Goal: Task Accomplishment & Management: Use online tool/utility

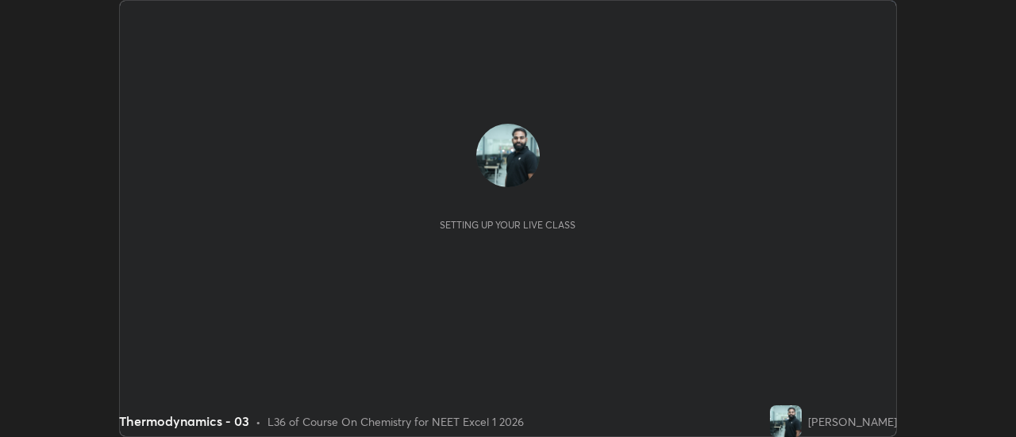
scroll to position [437, 1016]
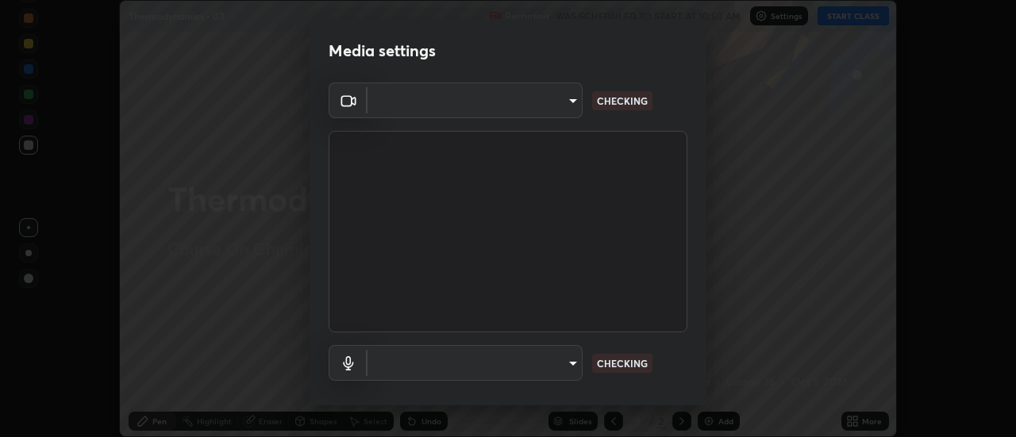
type input "44134bf7a8d99afe64d27264e9a53929b478b2256661848a109f17fa299ca795"
type input "default"
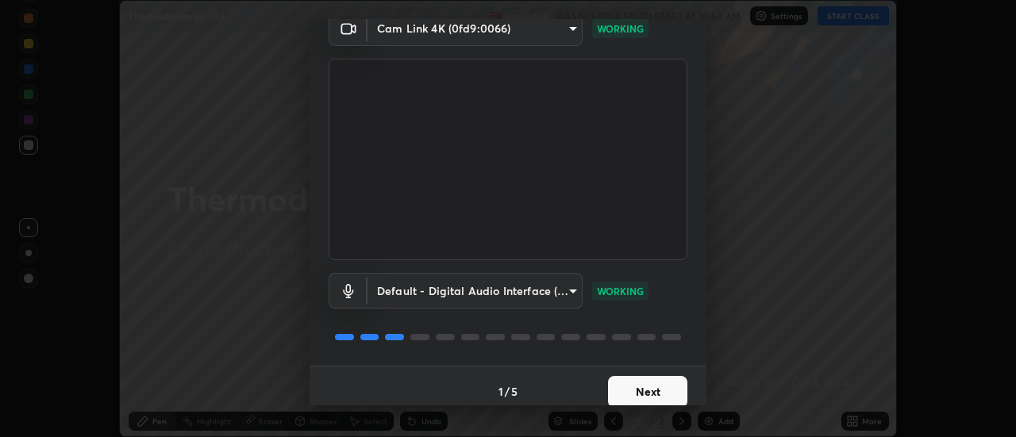
scroll to position [83, 0]
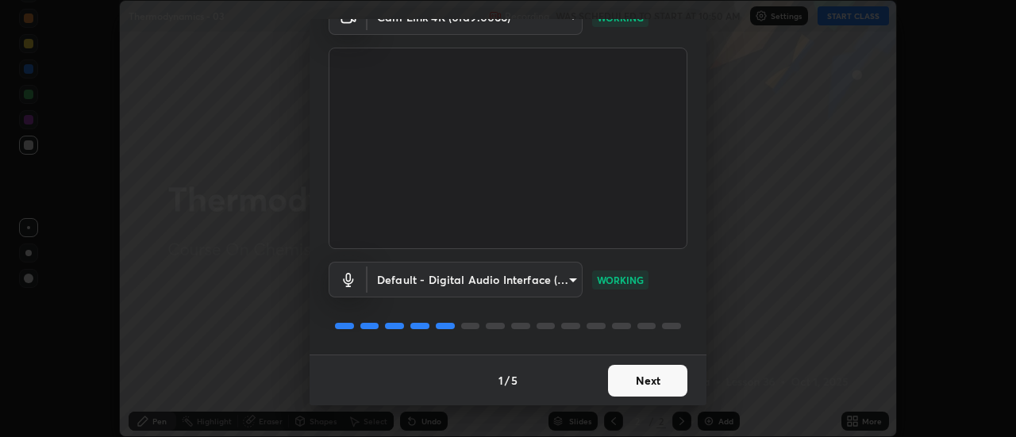
click at [648, 386] on button "Next" at bounding box center [647, 381] width 79 height 32
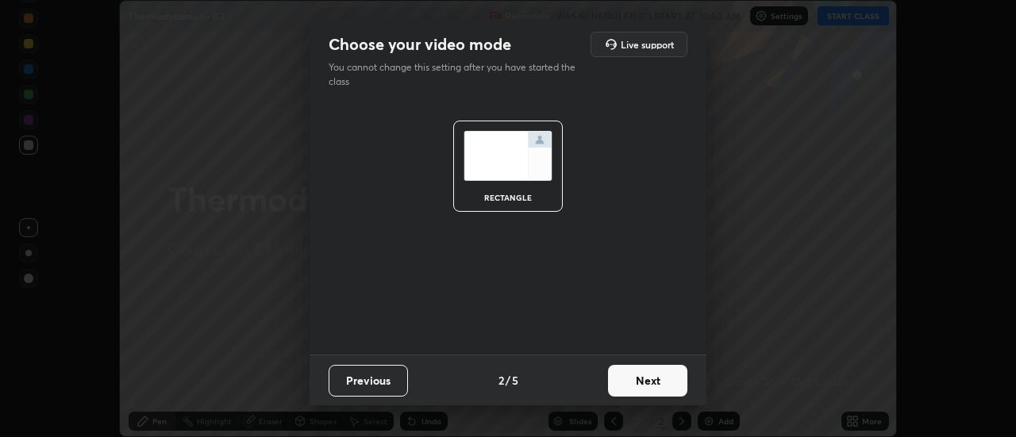
scroll to position [0, 0]
click at [651, 385] on button "Next" at bounding box center [647, 381] width 79 height 32
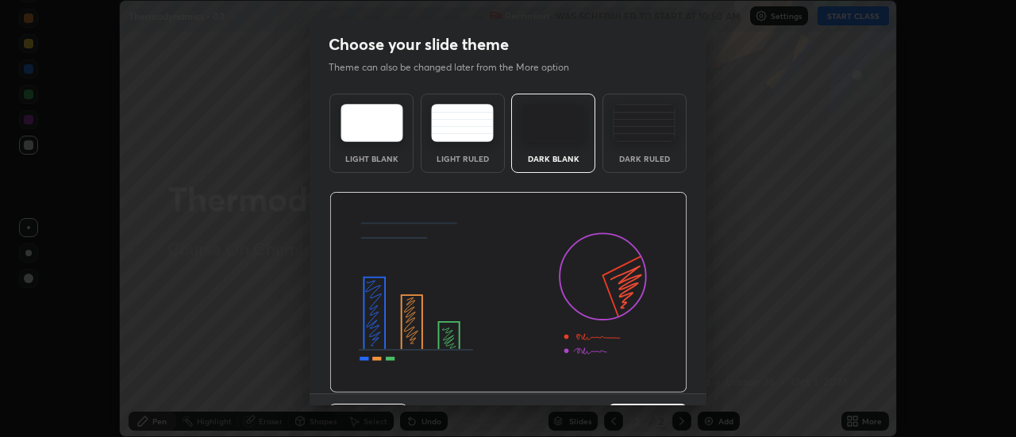
click at [654, 383] on img at bounding box center [508, 293] width 358 height 202
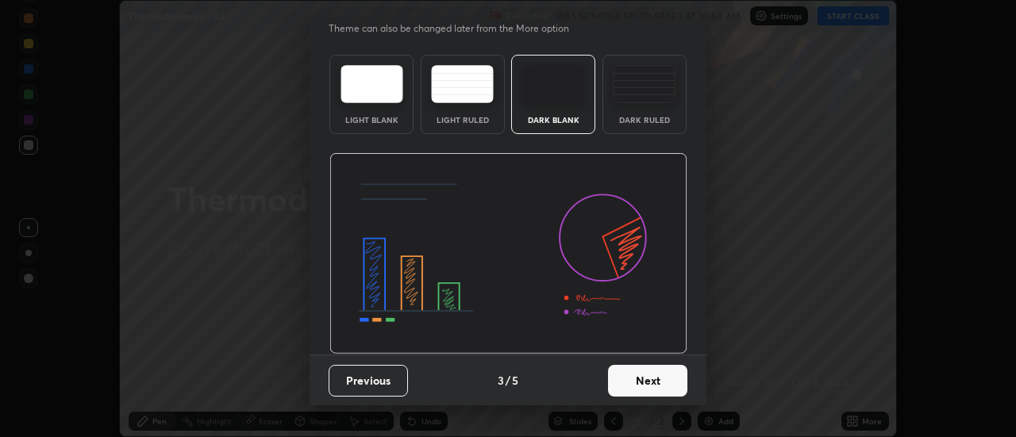
click at [656, 389] on button "Next" at bounding box center [647, 381] width 79 height 32
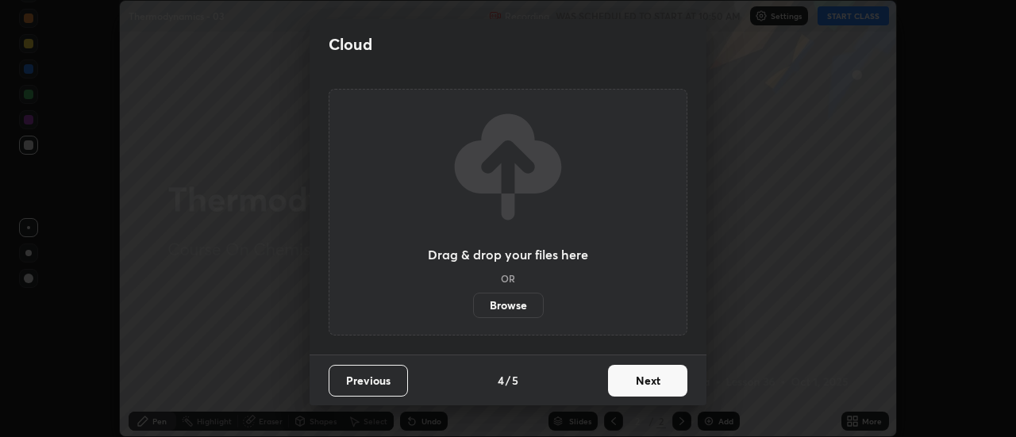
click at [655, 386] on button "Next" at bounding box center [647, 381] width 79 height 32
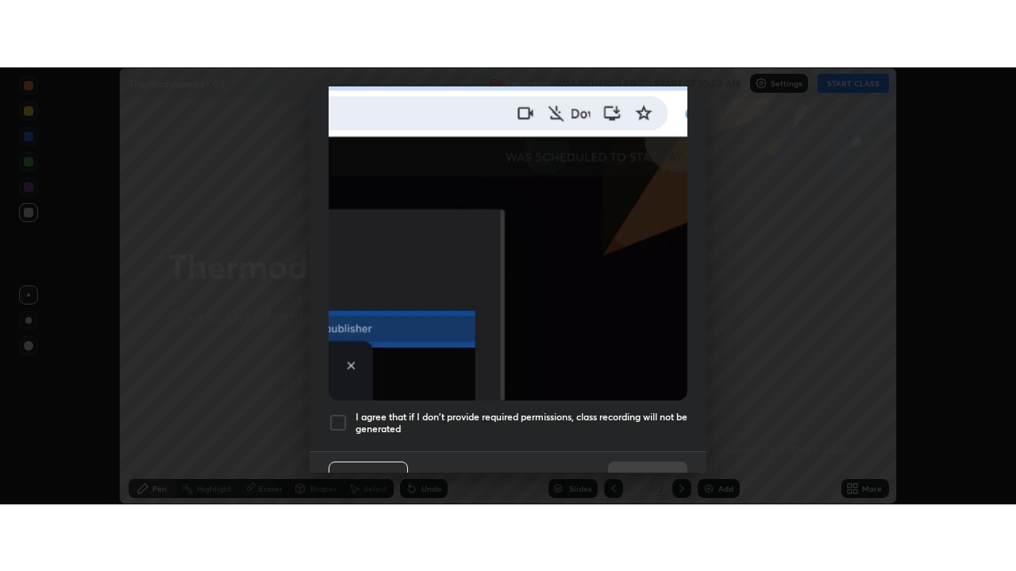
scroll to position [395, 0]
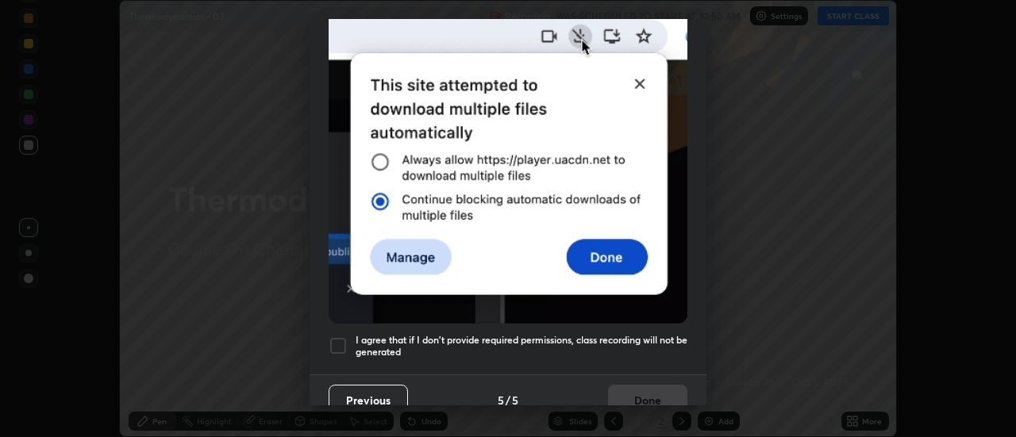
click at [647, 336] on h5 "I agree that if I don't provide required permissions, class recording will not …" at bounding box center [521, 346] width 332 height 25
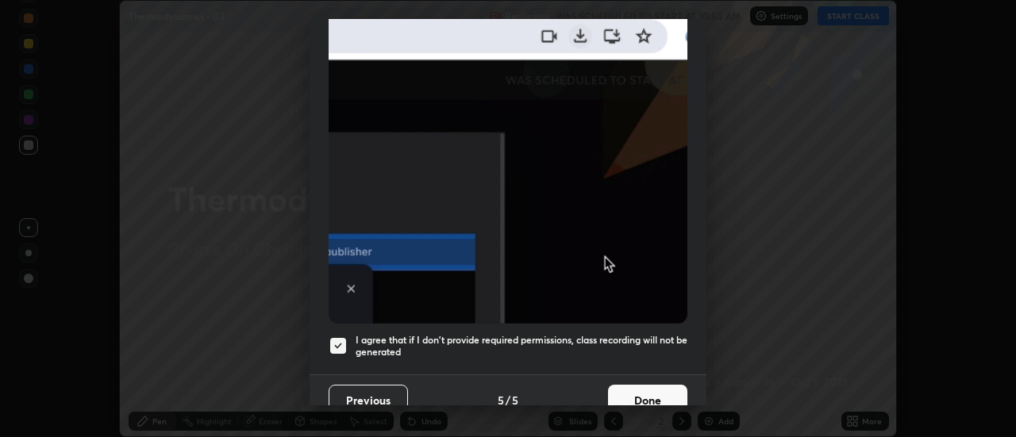
click at [662, 390] on button "Done" at bounding box center [647, 401] width 79 height 32
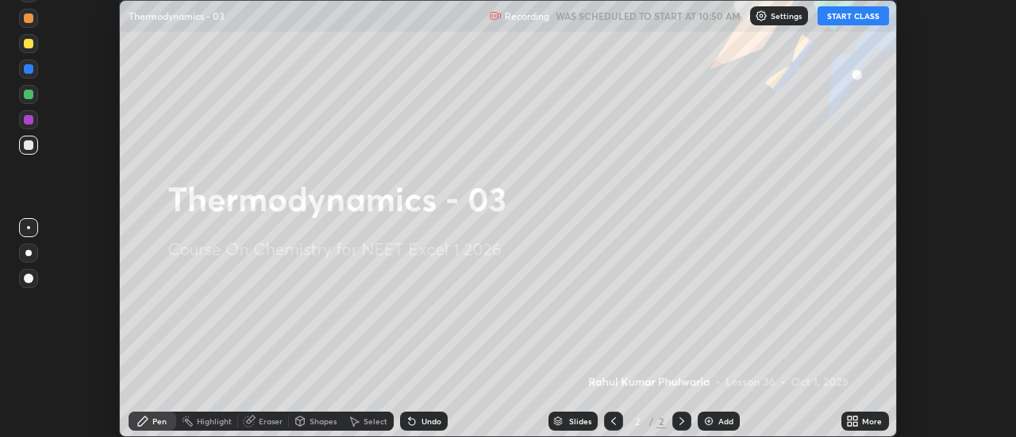
click at [855, 418] on icon at bounding box center [856, 419] width 4 height 4
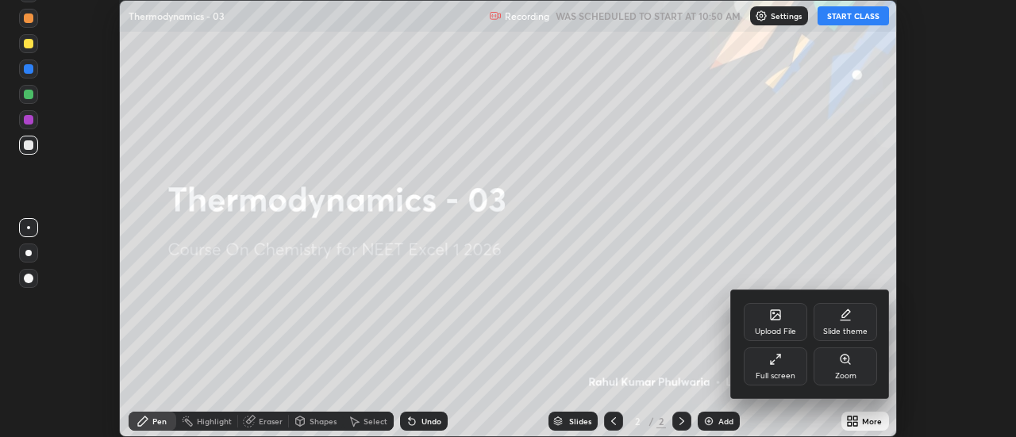
click at [785, 363] on div "Full screen" at bounding box center [774, 367] width 63 height 38
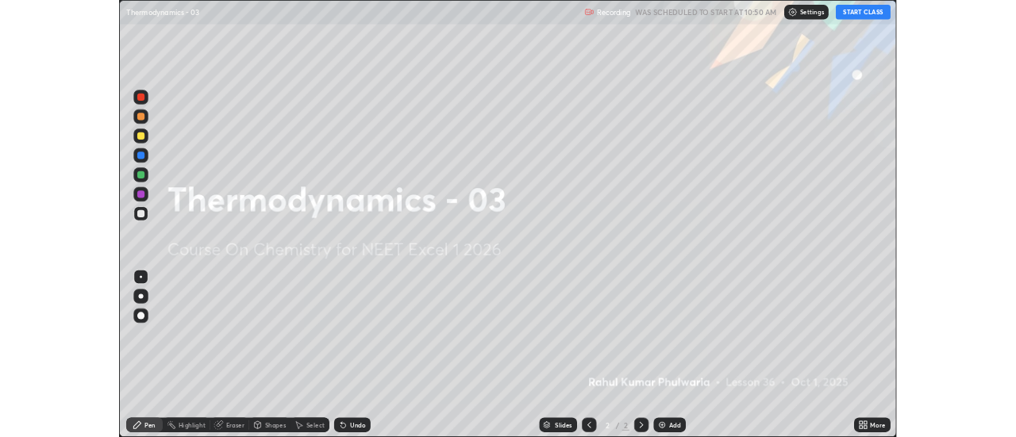
scroll to position [571, 1016]
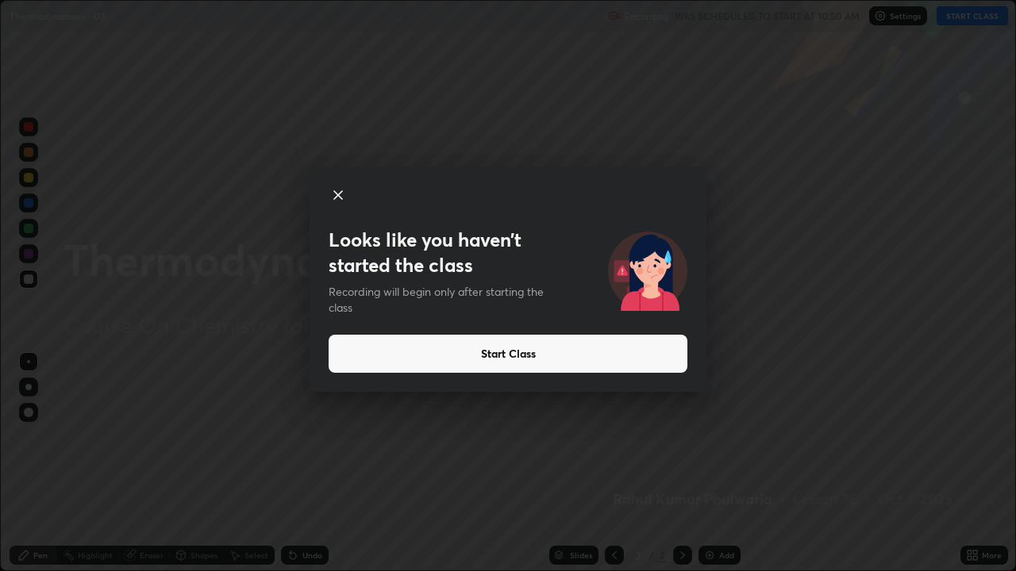
click at [367, 361] on button "Start Class" at bounding box center [507, 354] width 359 height 38
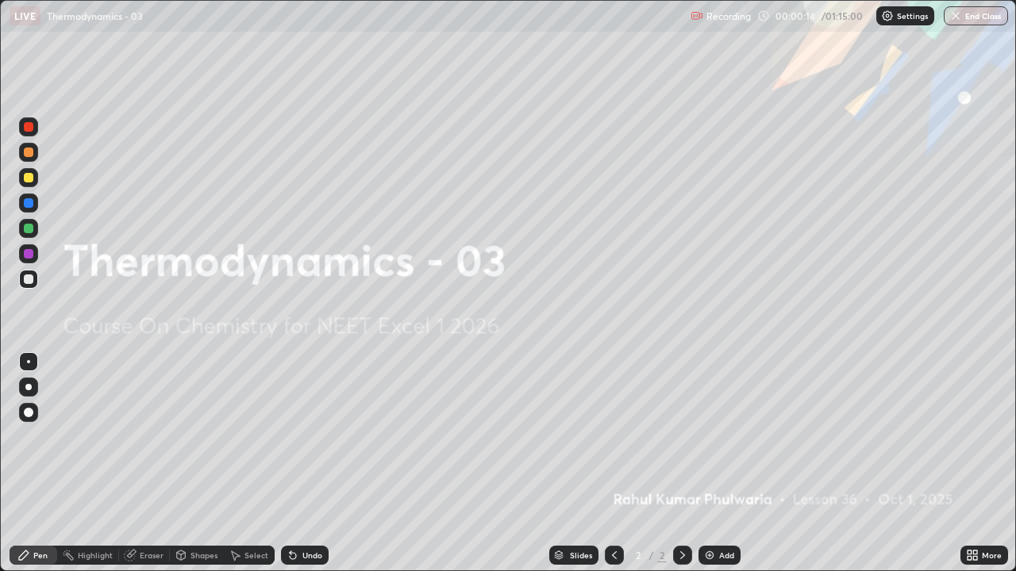
click at [709, 436] on img at bounding box center [709, 555] width 13 height 13
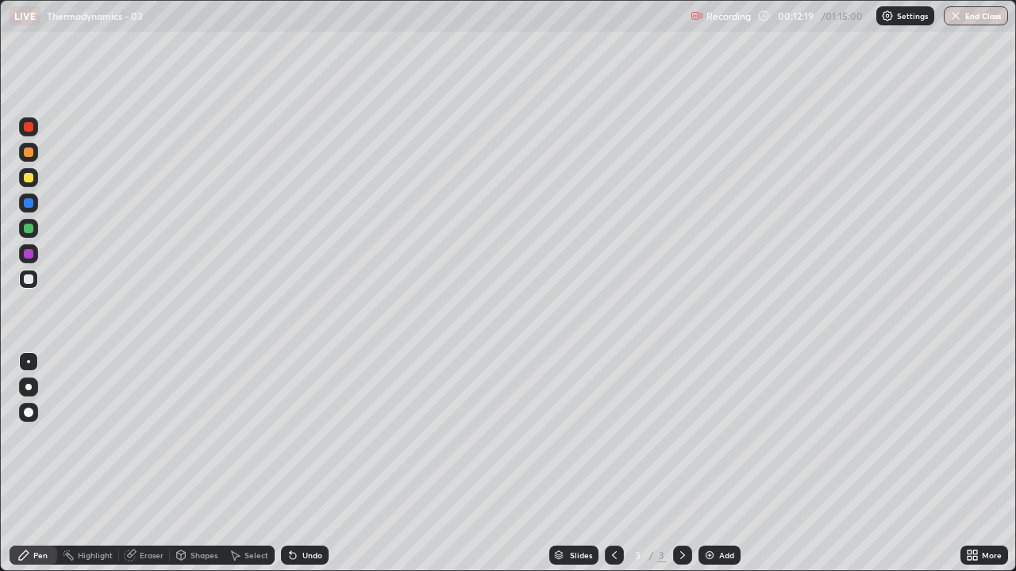
click at [706, 436] on img at bounding box center [709, 555] width 13 height 13
click at [29, 175] on div at bounding box center [29, 178] width 10 height 10
click at [28, 230] on div at bounding box center [29, 229] width 10 height 10
click at [26, 279] on div at bounding box center [29, 280] width 10 height 10
click at [29, 179] on div at bounding box center [29, 178] width 10 height 10
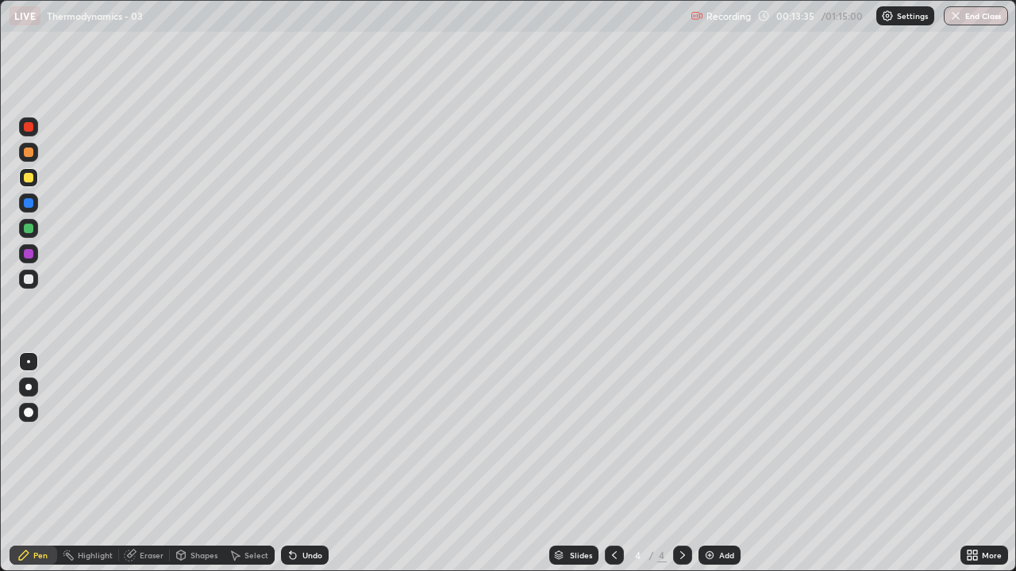
click at [32, 230] on div at bounding box center [29, 229] width 10 height 10
click at [29, 280] on div at bounding box center [29, 280] width 10 height 10
click at [145, 436] on div "Eraser" at bounding box center [144, 555] width 51 height 19
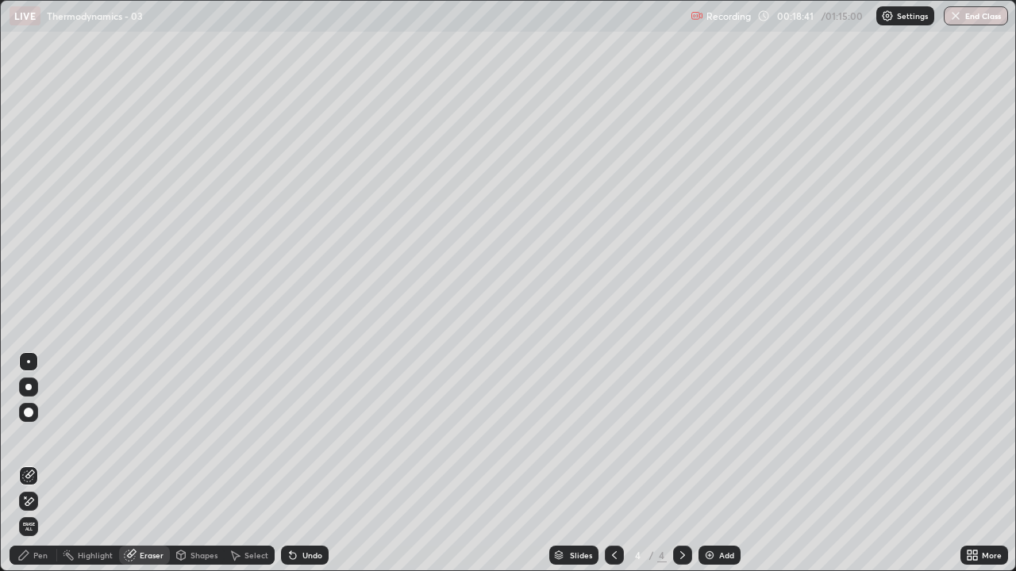
click at [39, 436] on div "Pen" at bounding box center [40, 555] width 14 height 8
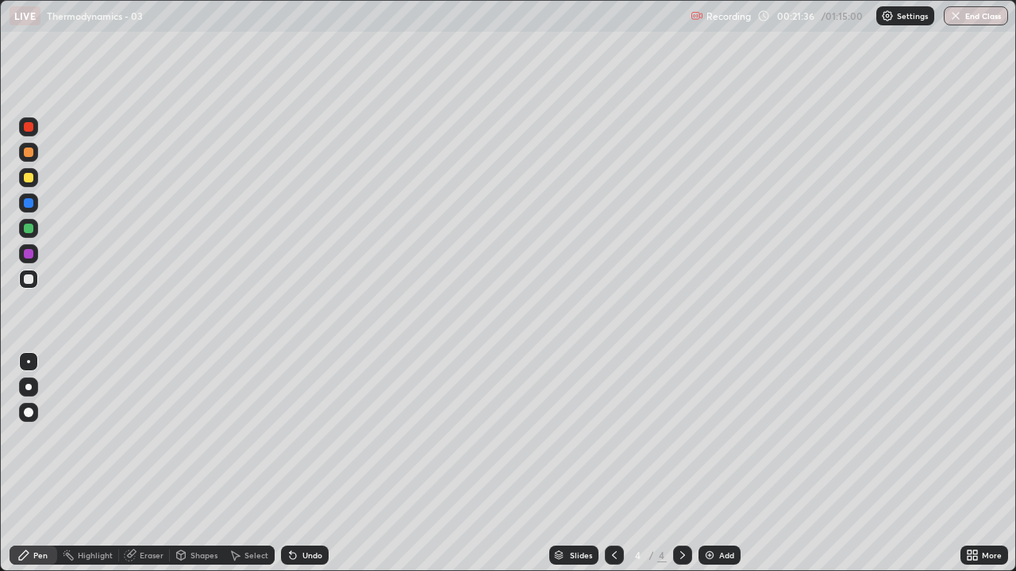
click at [705, 436] on img at bounding box center [709, 555] width 13 height 13
click at [154, 436] on div "Eraser" at bounding box center [152, 555] width 24 height 8
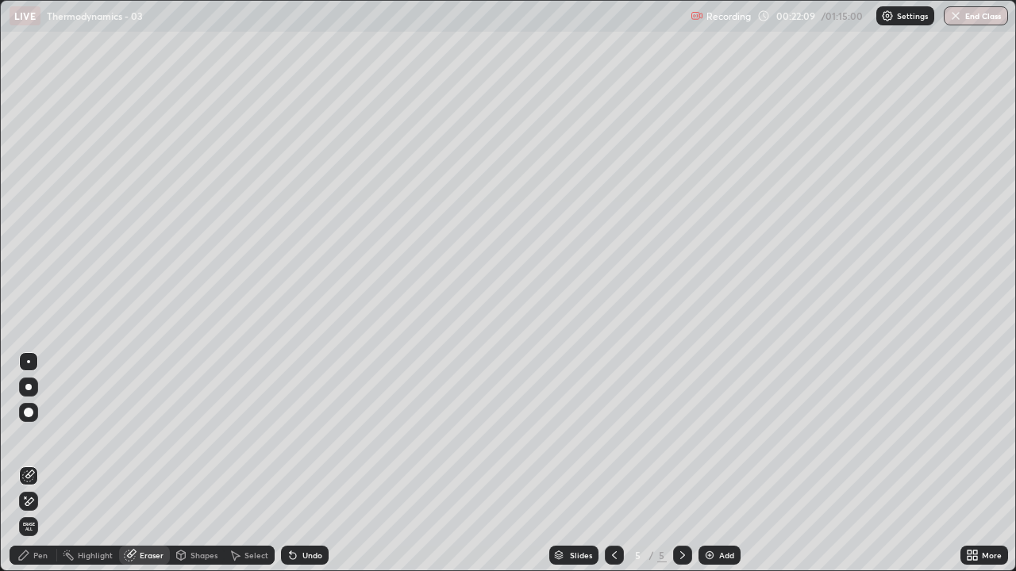
click at [50, 436] on div "Pen" at bounding box center [34, 555] width 48 height 19
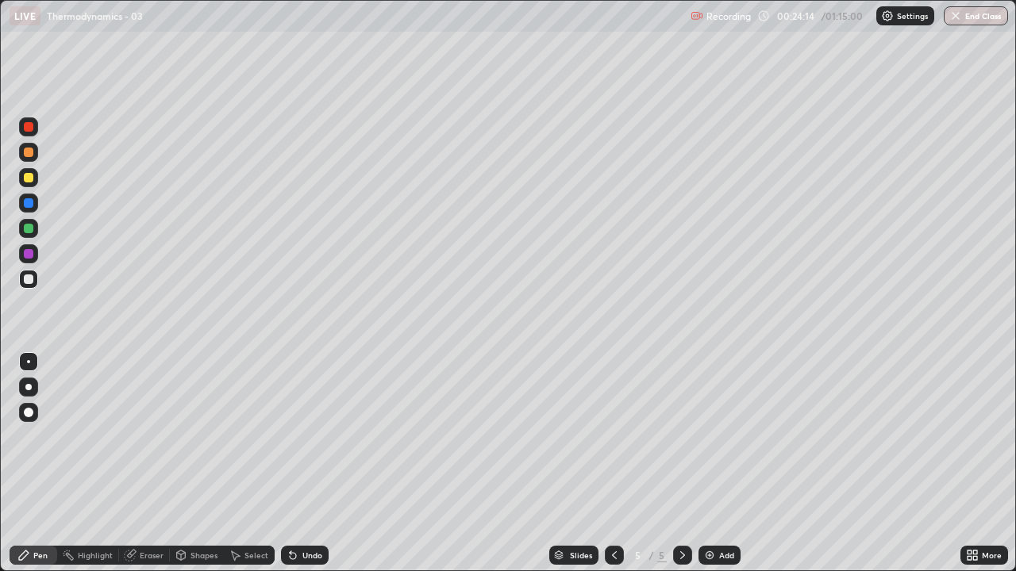
click at [292, 436] on icon at bounding box center [293, 556] width 6 height 6
click at [154, 436] on div "Eraser" at bounding box center [152, 555] width 24 height 8
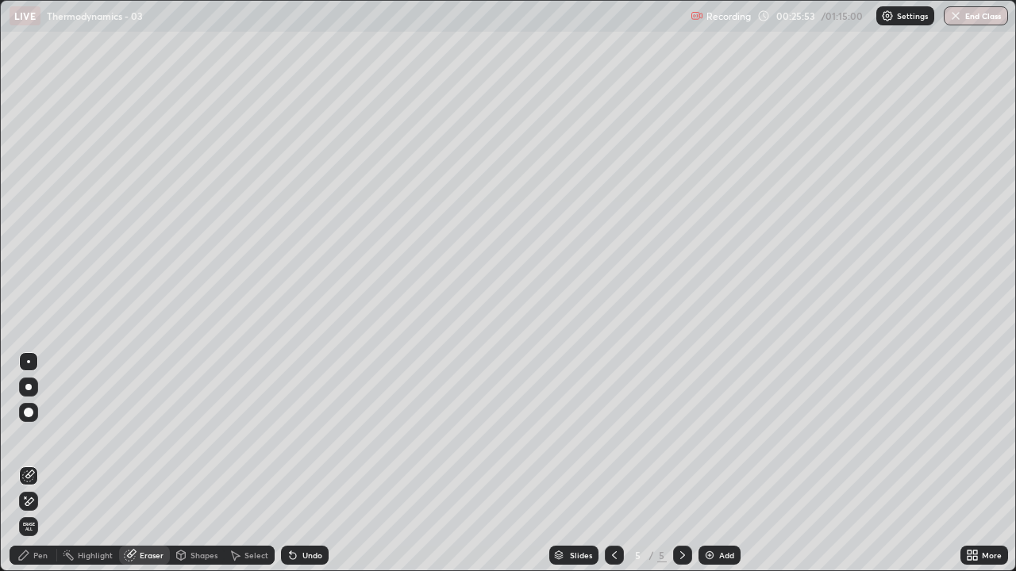
click at [39, 436] on div "Pen" at bounding box center [34, 555] width 48 height 19
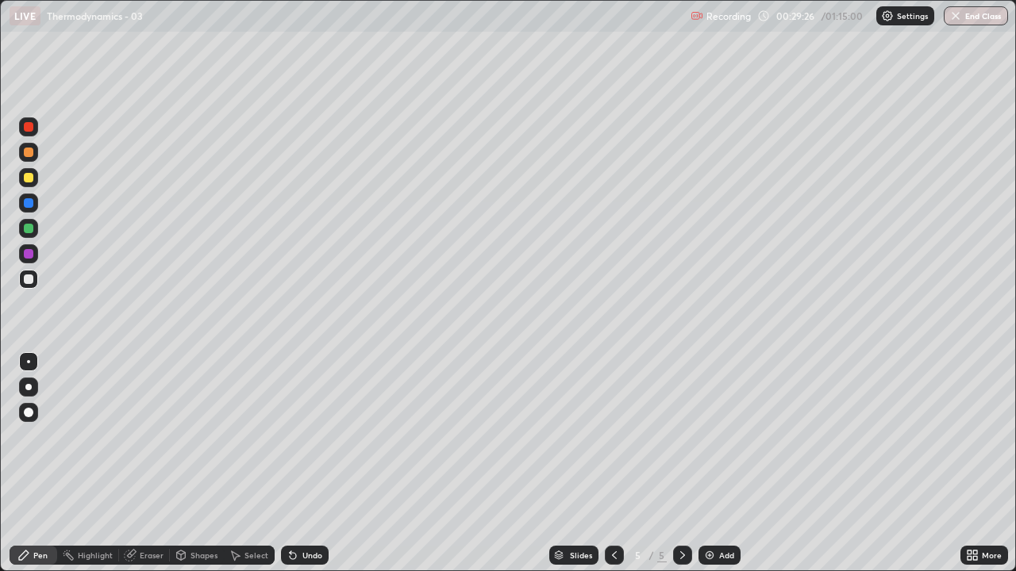
click at [719, 436] on div "Add" at bounding box center [726, 555] width 15 height 8
click at [716, 436] on div "Add" at bounding box center [719, 555] width 42 height 19
click at [157, 436] on div "Eraser" at bounding box center [152, 555] width 24 height 8
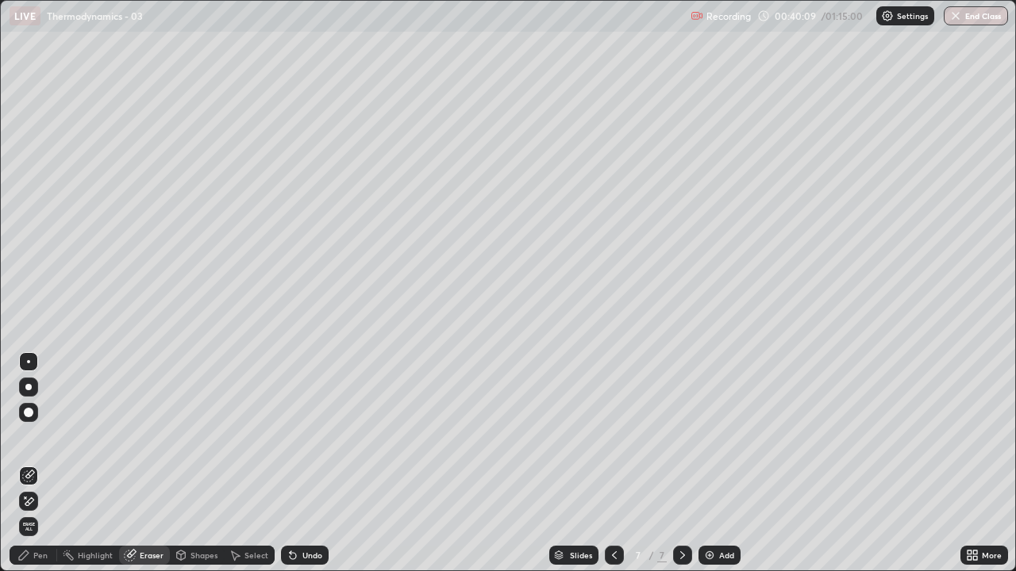
click at [36, 436] on div "Pen" at bounding box center [40, 555] width 14 height 8
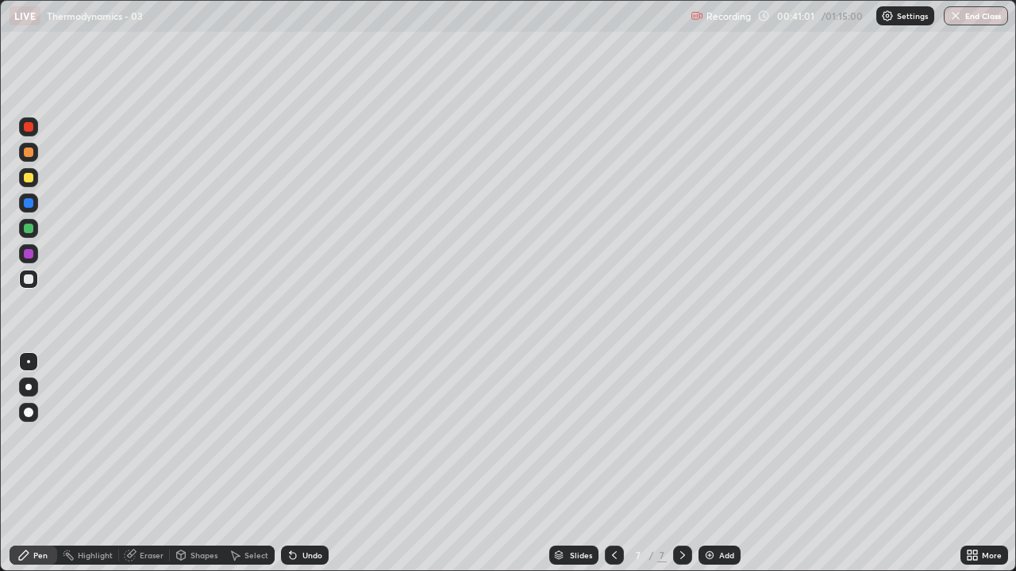
click at [712, 436] on img at bounding box center [709, 555] width 13 height 13
click at [613, 436] on icon at bounding box center [614, 555] width 13 height 13
click at [687, 436] on div at bounding box center [682, 555] width 19 height 19
click at [146, 436] on div "Eraser" at bounding box center [152, 555] width 24 height 8
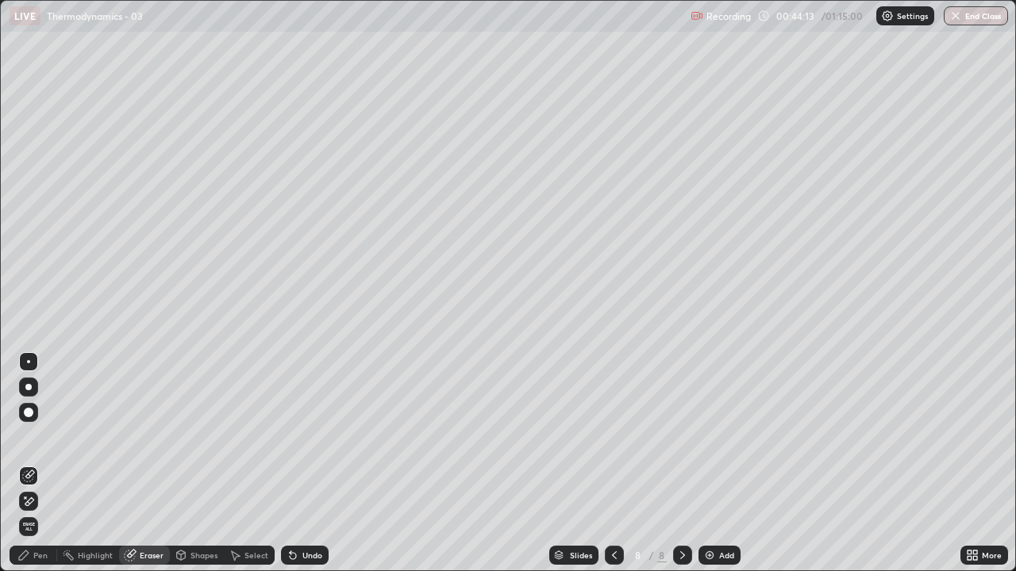
click at [44, 436] on div "Pen" at bounding box center [34, 555] width 48 height 19
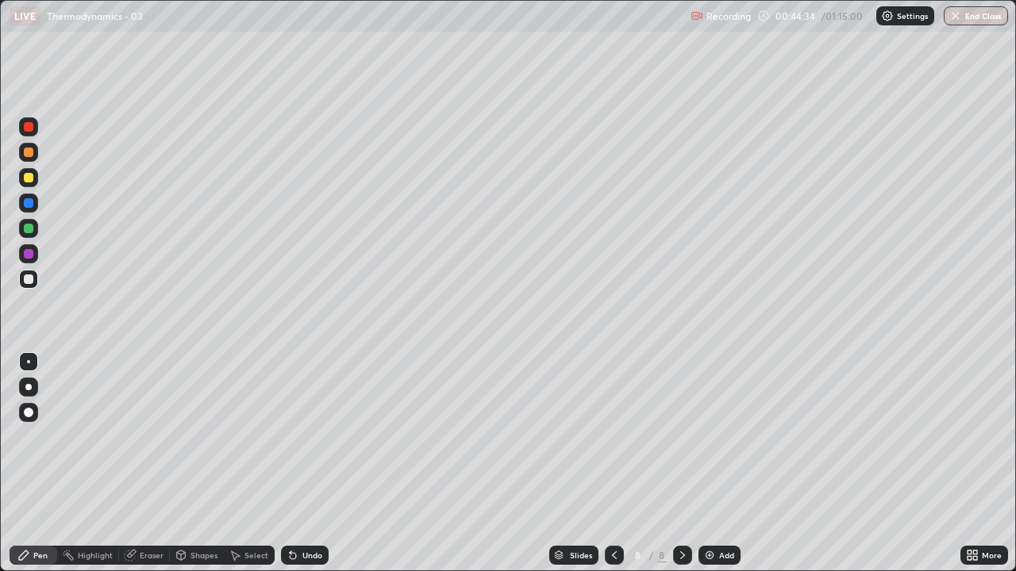
click at [19, 175] on div at bounding box center [28, 177] width 19 height 19
click at [613, 436] on icon at bounding box center [614, 555] width 13 height 13
click at [680, 436] on icon at bounding box center [682, 555] width 13 height 13
click at [715, 436] on div "Add" at bounding box center [719, 555] width 42 height 19
click at [716, 436] on div "Add" at bounding box center [719, 555] width 42 height 19
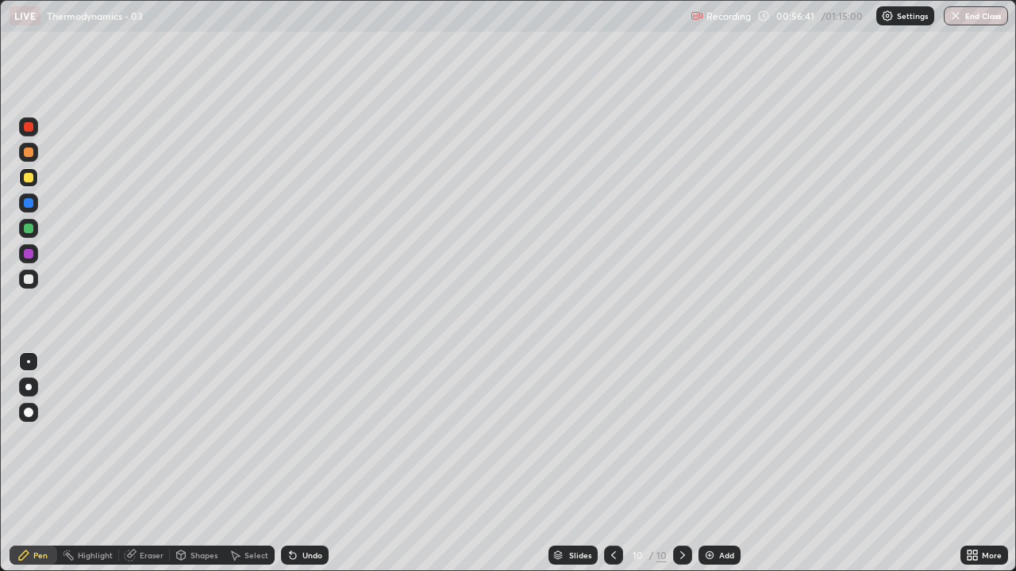
click at [19, 279] on div at bounding box center [28, 279] width 19 height 19
click at [706, 436] on img at bounding box center [709, 555] width 13 height 13
click at [705, 436] on img at bounding box center [709, 555] width 13 height 13
click at [719, 436] on div "Add" at bounding box center [726, 555] width 15 height 8
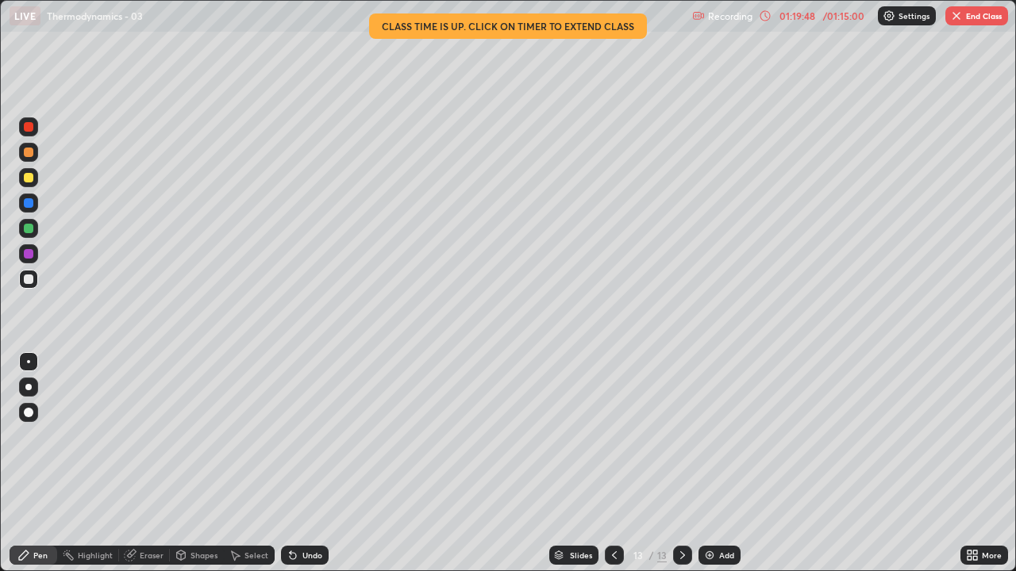
click at [966, 19] on button "End Class" at bounding box center [976, 15] width 63 height 19
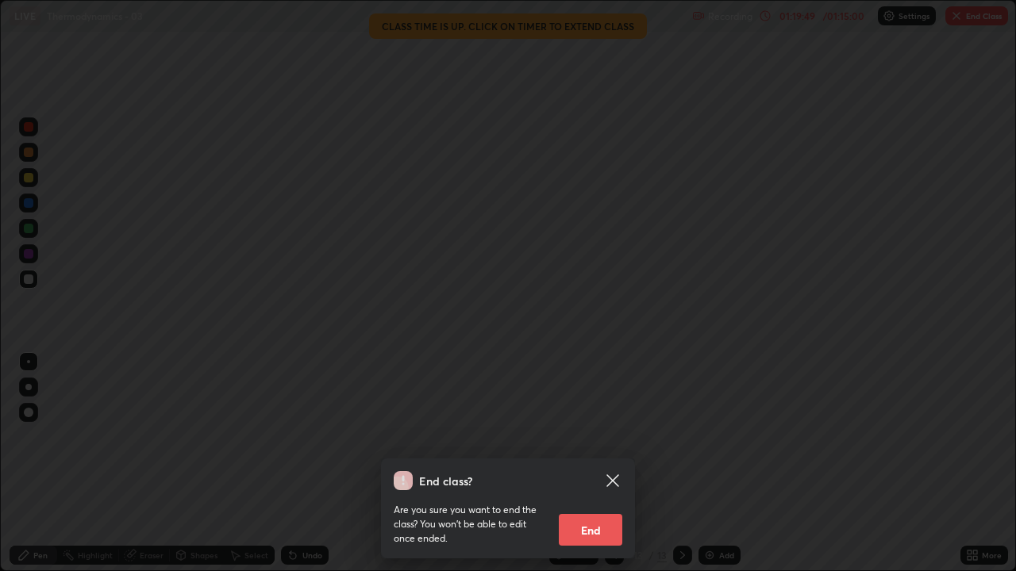
click at [590, 436] on button "End" at bounding box center [590, 530] width 63 height 32
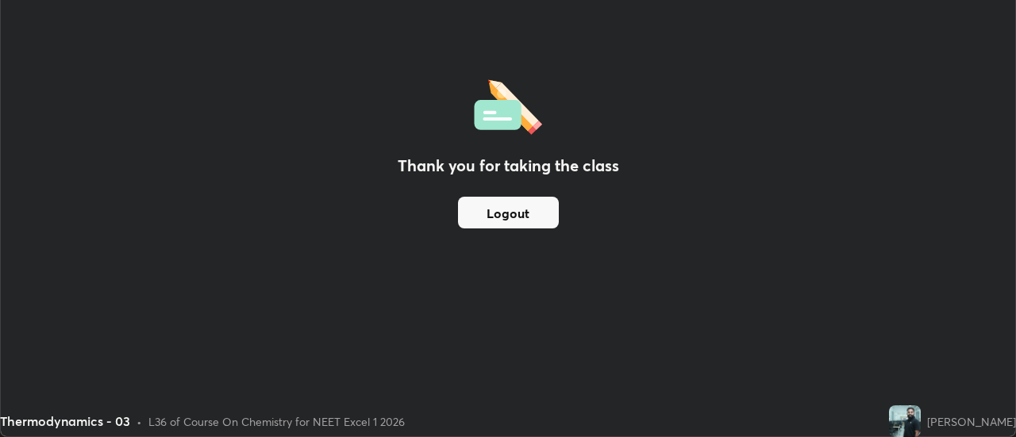
scroll to position [78909, 78331]
